Goal: Check status: Check status

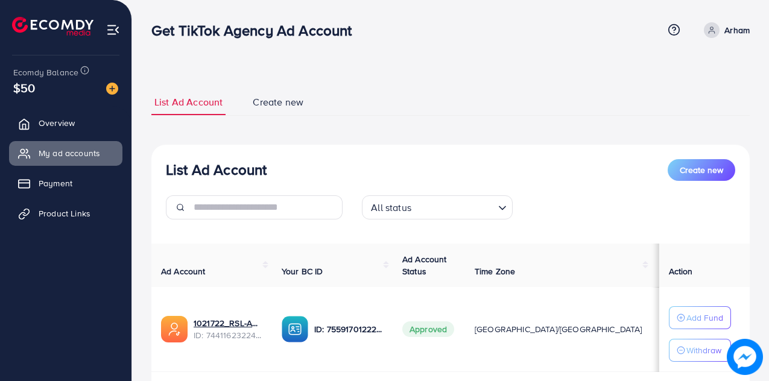
scroll to position [77, 0]
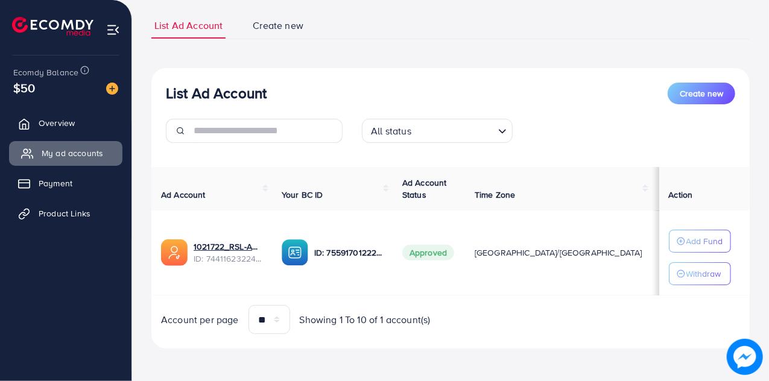
click at [77, 159] on span "My ad accounts" at bounding box center [73, 153] width 62 height 12
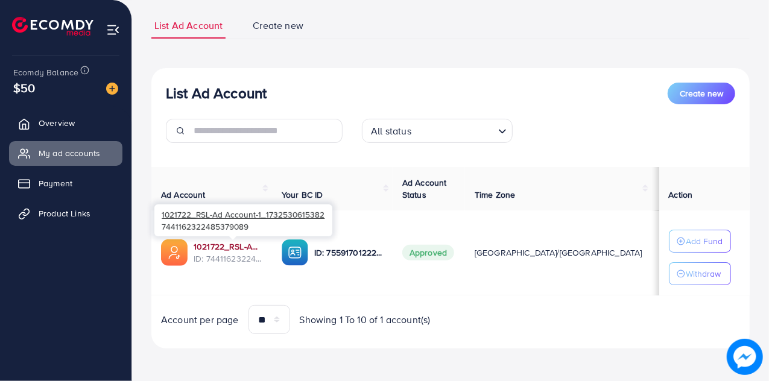
click at [212, 245] on link "1021722_RSL-Ad Account-1_1732530615382" at bounding box center [228, 247] width 69 height 12
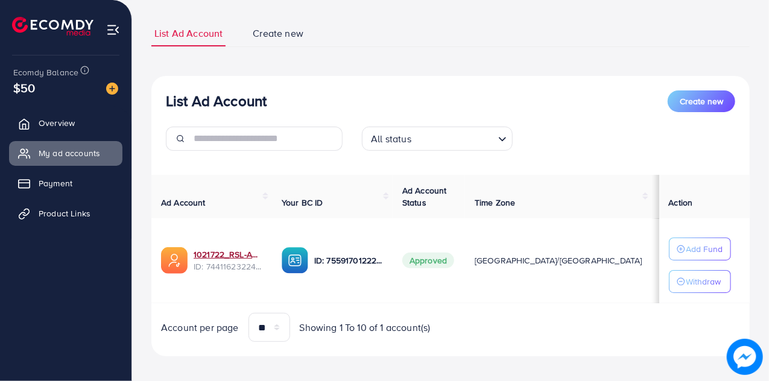
scroll to position [66, 0]
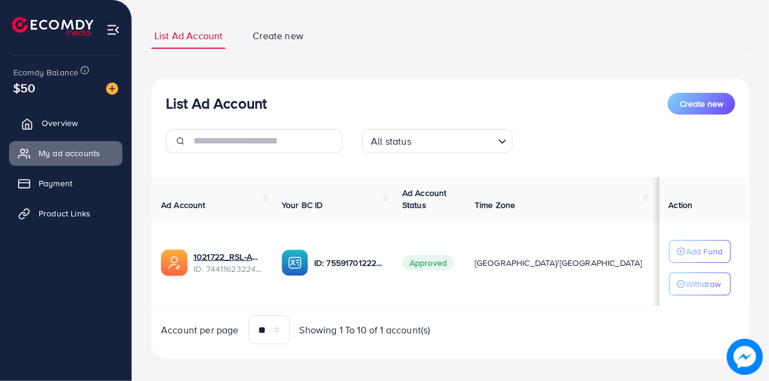
click at [82, 127] on link "Overview" at bounding box center [65, 123] width 113 height 24
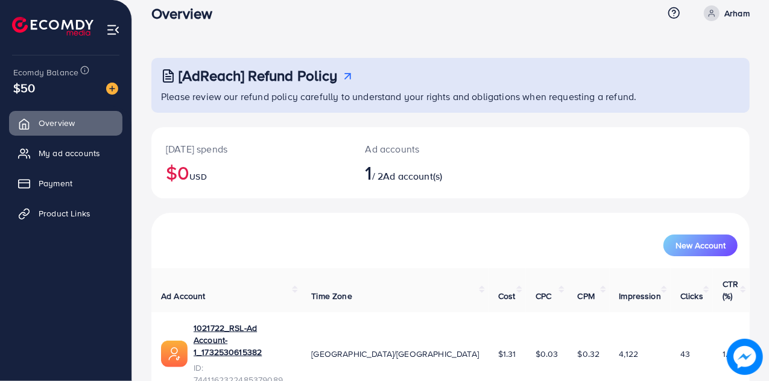
scroll to position [34, 0]
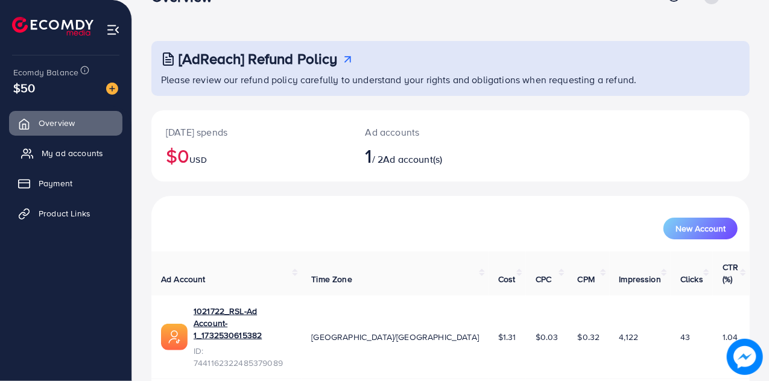
click at [78, 156] on span "My ad accounts" at bounding box center [73, 153] width 62 height 12
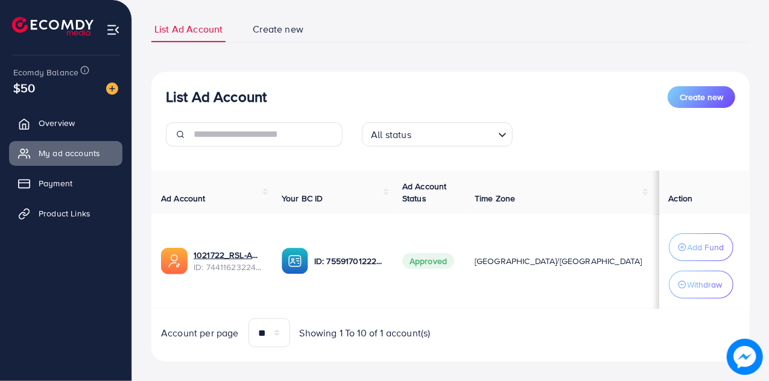
scroll to position [86, 0]
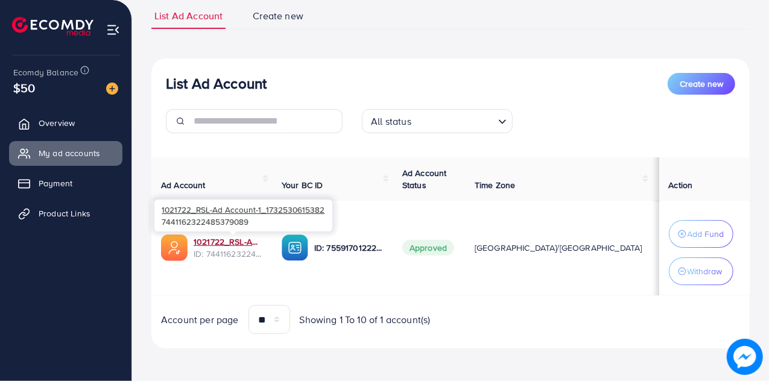
click at [256, 239] on link "1021722_RSL-Ad Account-1_1732530615382" at bounding box center [228, 242] width 69 height 12
click at [238, 239] on link "1021722_RSL-Ad Account-1_1732530615382" at bounding box center [228, 242] width 69 height 12
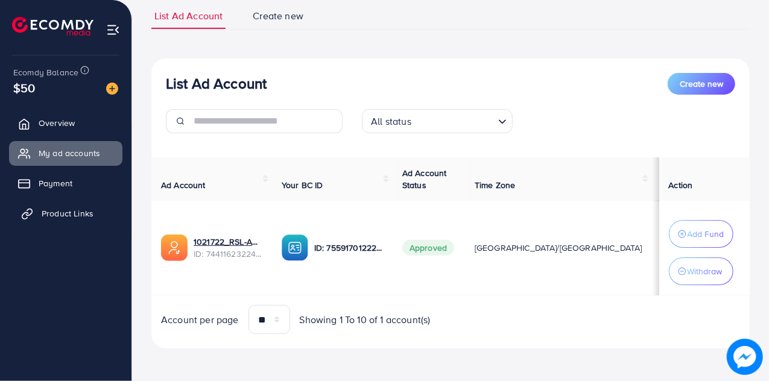
click at [65, 210] on span "Product Links" at bounding box center [68, 213] width 52 height 12
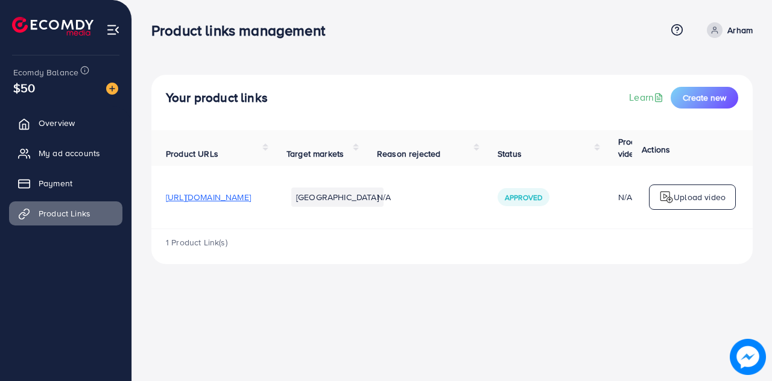
click at [65, 196] on ul "Overview My ad accounts Payment Product Links" at bounding box center [65, 172] width 131 height 133
click at [60, 184] on span "Payment" at bounding box center [59, 183] width 34 height 12
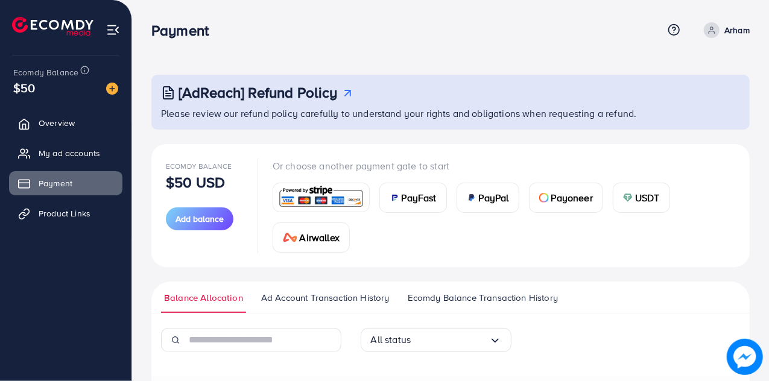
scroll to position [160, 0]
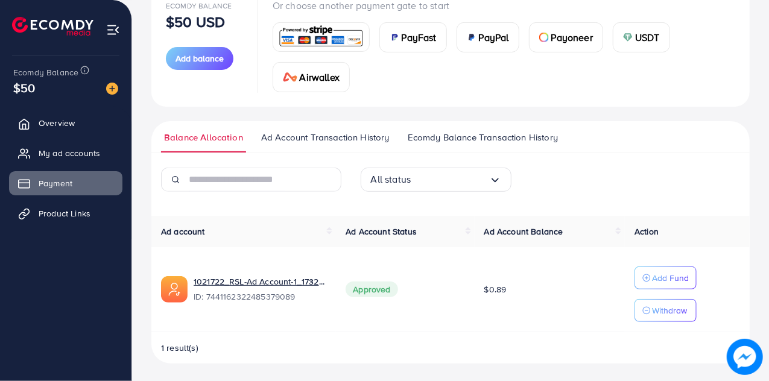
click at [352, 138] on span "Ad Account Transaction History" at bounding box center [325, 137] width 128 height 13
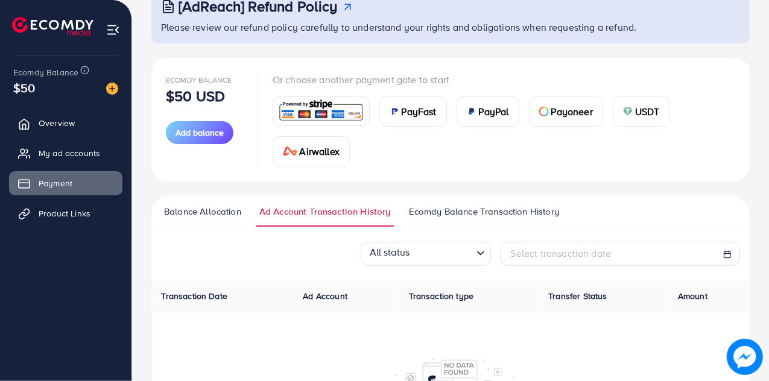
scroll to position [171, 0]
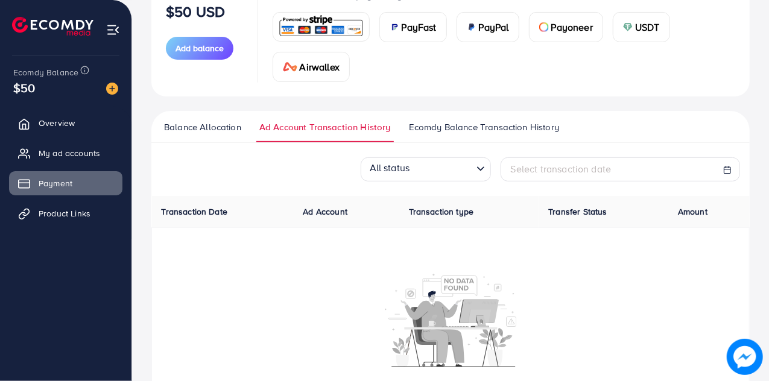
click at [440, 127] on span "Ecomdy Balance Transaction History" at bounding box center [484, 127] width 150 height 13
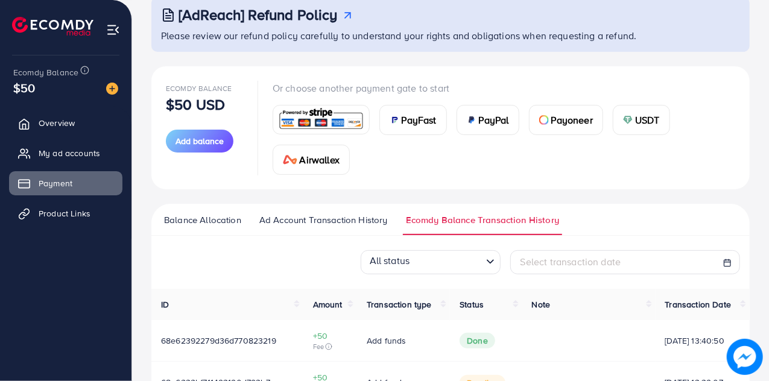
scroll to position [233, 0]
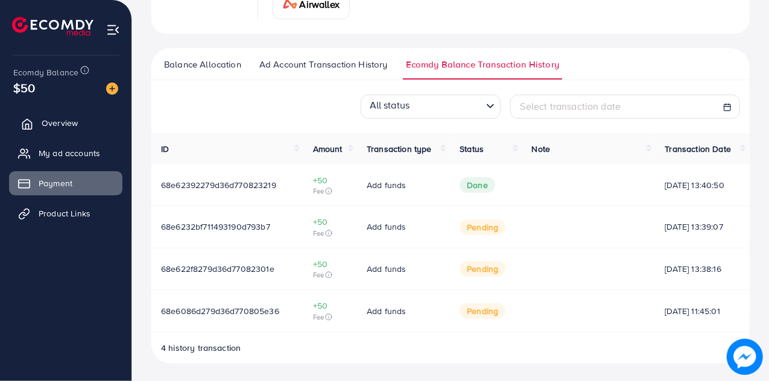
click at [71, 131] on link "Overview" at bounding box center [65, 123] width 113 height 24
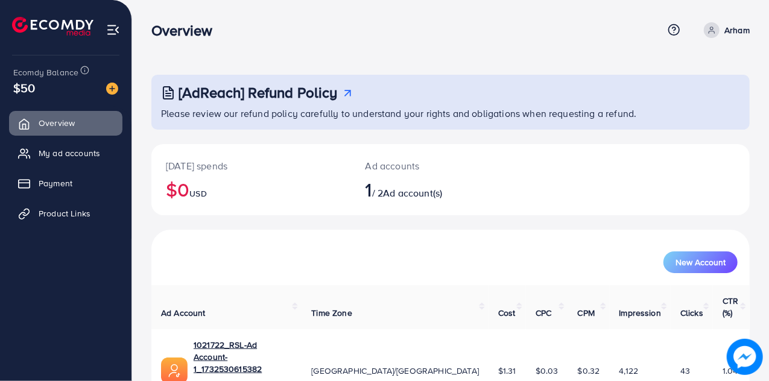
scroll to position [34, 0]
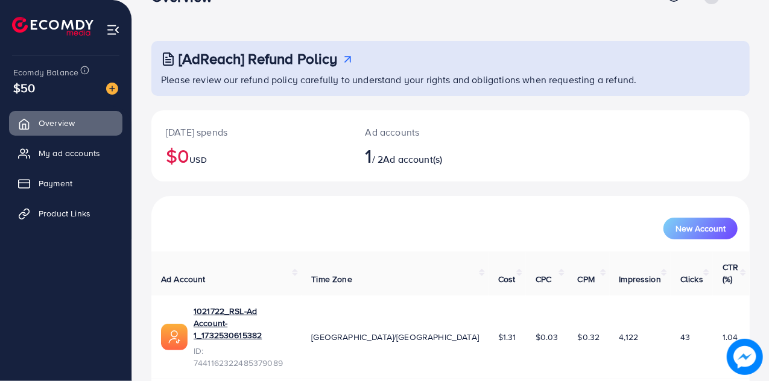
click at [265, 305] on link "1021722_RSL-Ad Account-1_1732530615382" at bounding box center [243, 323] width 98 height 37
click at [56, 156] on span "My ad accounts" at bounding box center [73, 153] width 62 height 12
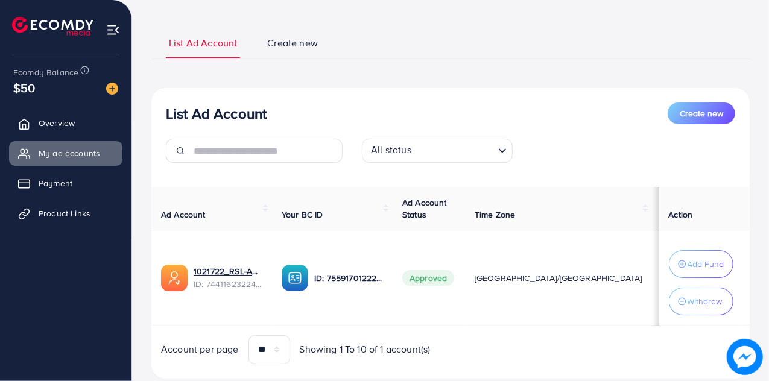
scroll to position [93, 0]
